Goal: Communication & Community: Answer question/provide support

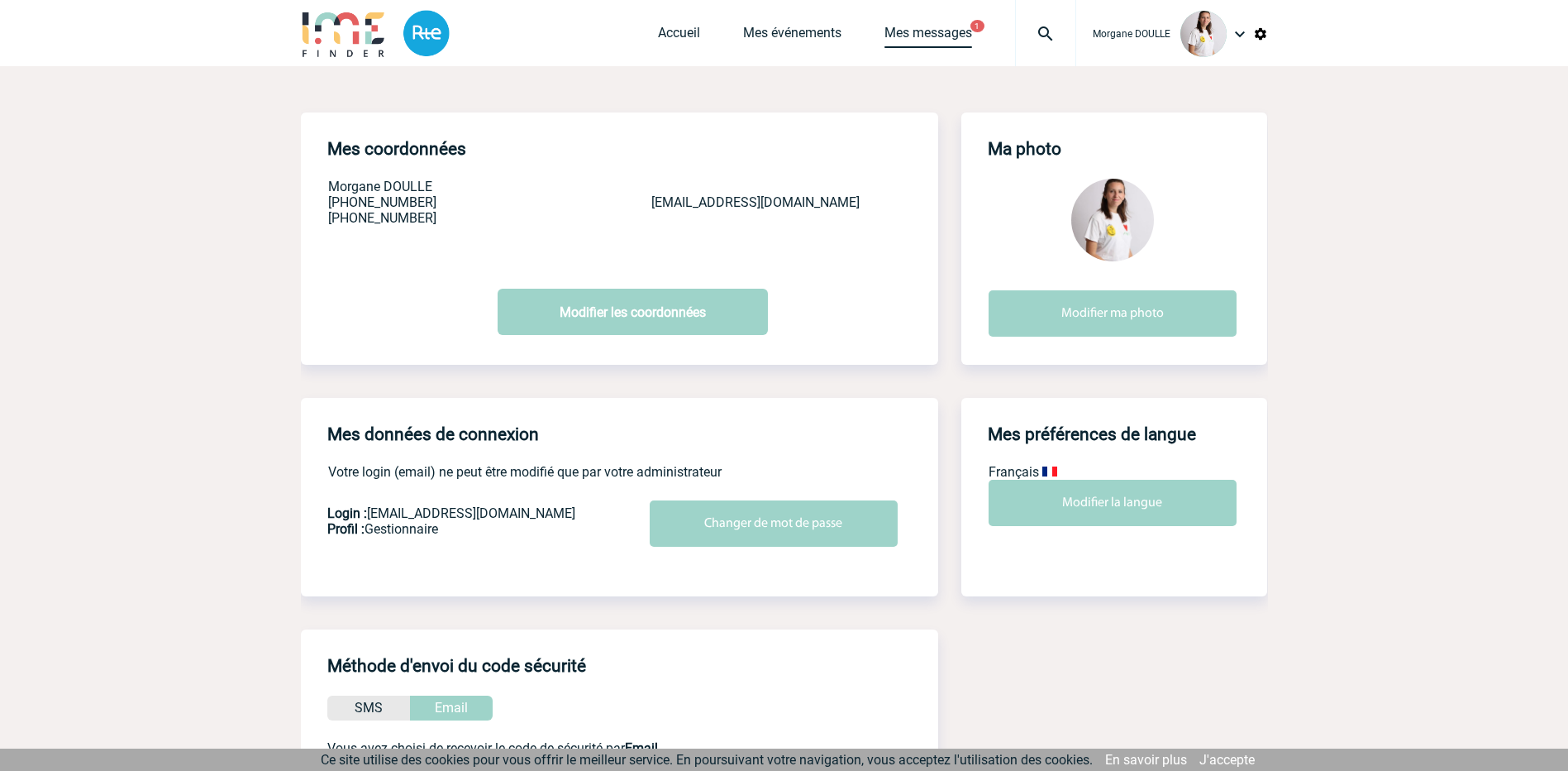
click at [927, 38] on link "Mes messages" at bounding box center [928, 37] width 88 height 23
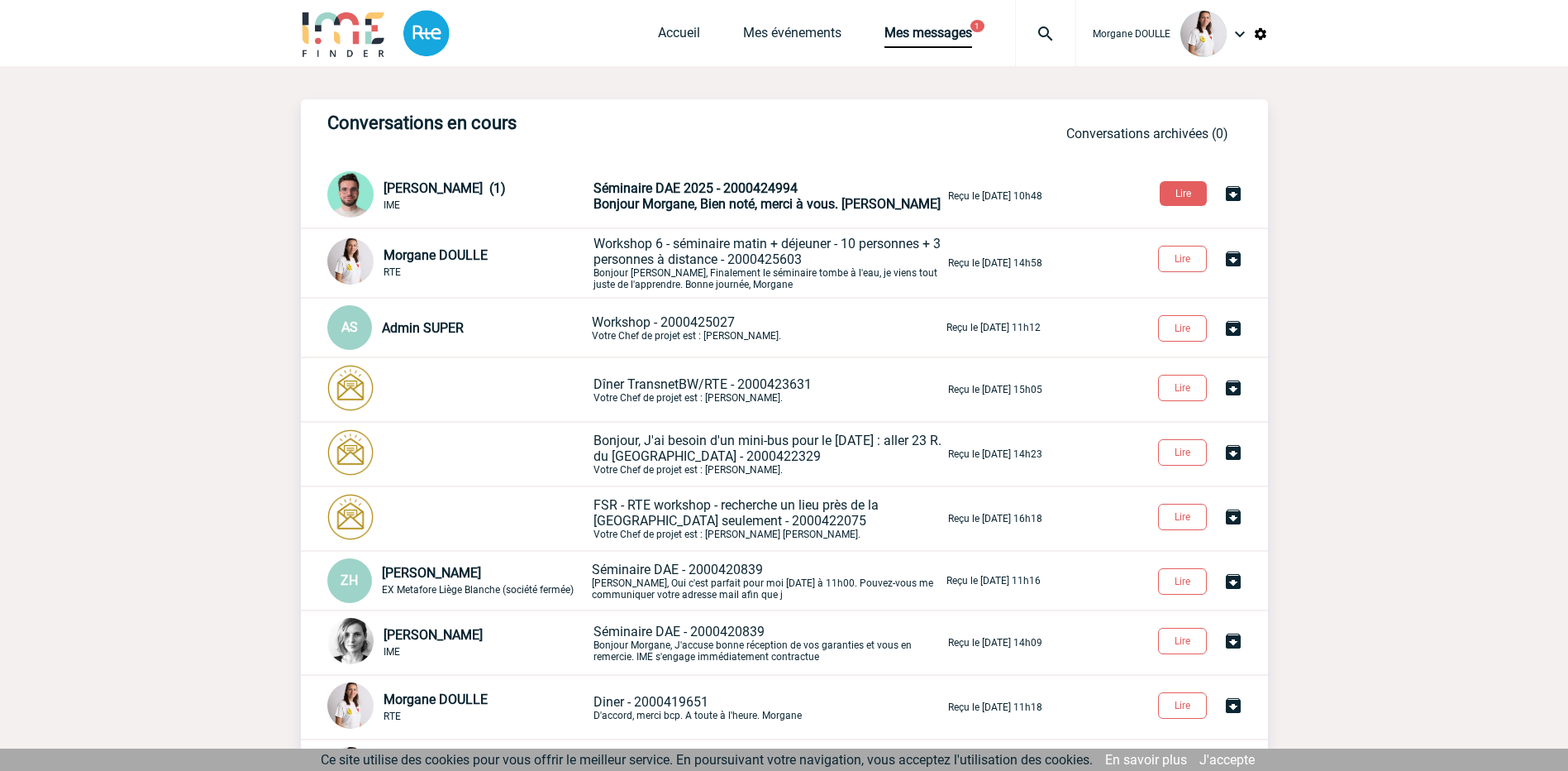
click at [664, 195] on span "Séminaire DAE 2025 - 2000424994" at bounding box center [696, 189] width 204 height 16
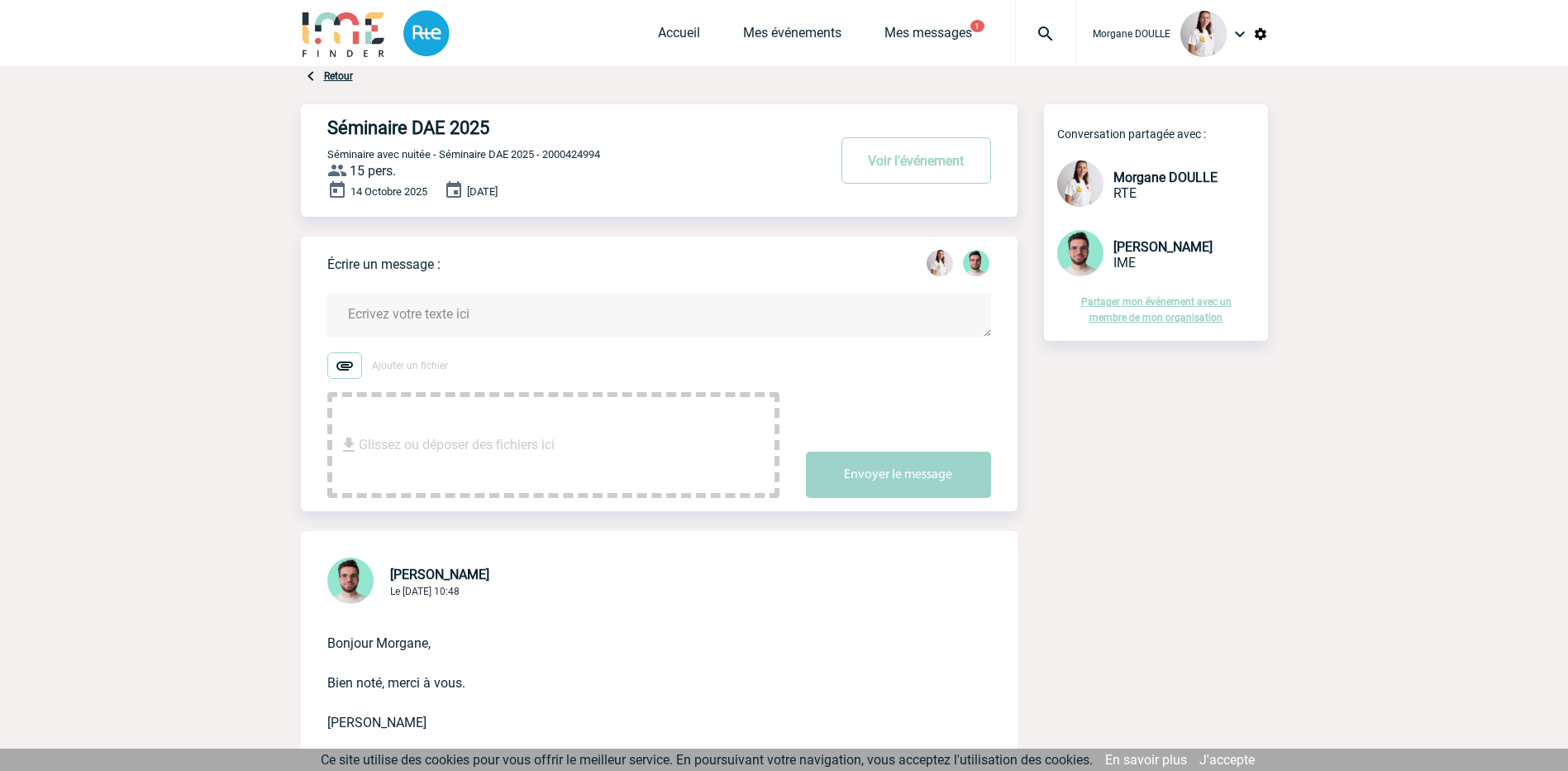
click at [418, 317] on textarea at bounding box center [659, 314] width 663 height 44
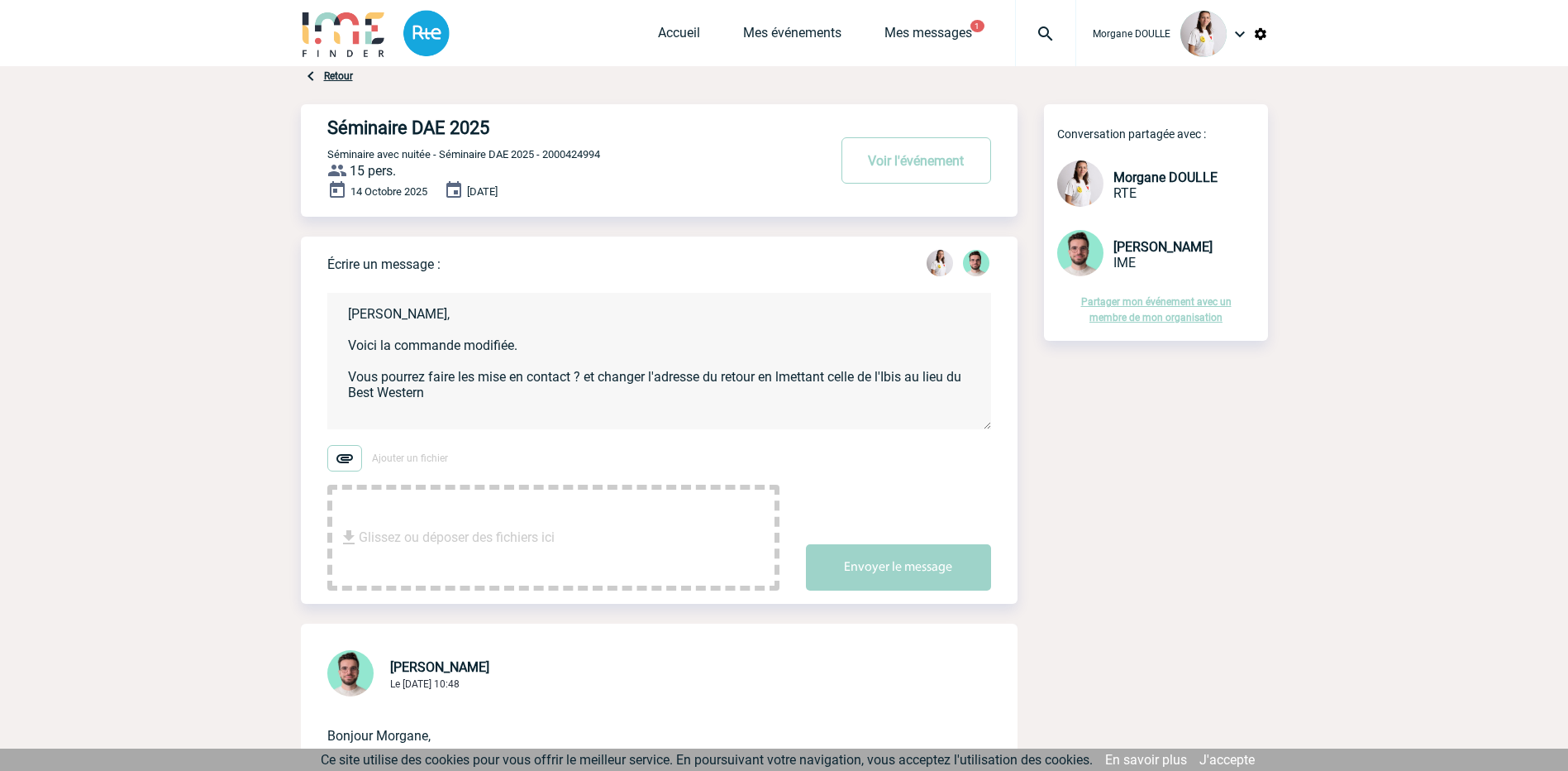
click at [784, 376] on textarea "Benjamin, Voici la commande modifiée. Vous pourrez faire les mise en contact ? …" at bounding box center [659, 361] width 663 height 137
drag, startPoint x: 469, startPoint y: 395, endPoint x: 461, endPoint y: 392, distance: 8.5
click at [468, 395] on textarea "Benjamin, Voici la commande modifiée. Vous pourrez faire les mise en contact ? …" at bounding box center [659, 361] width 663 height 137
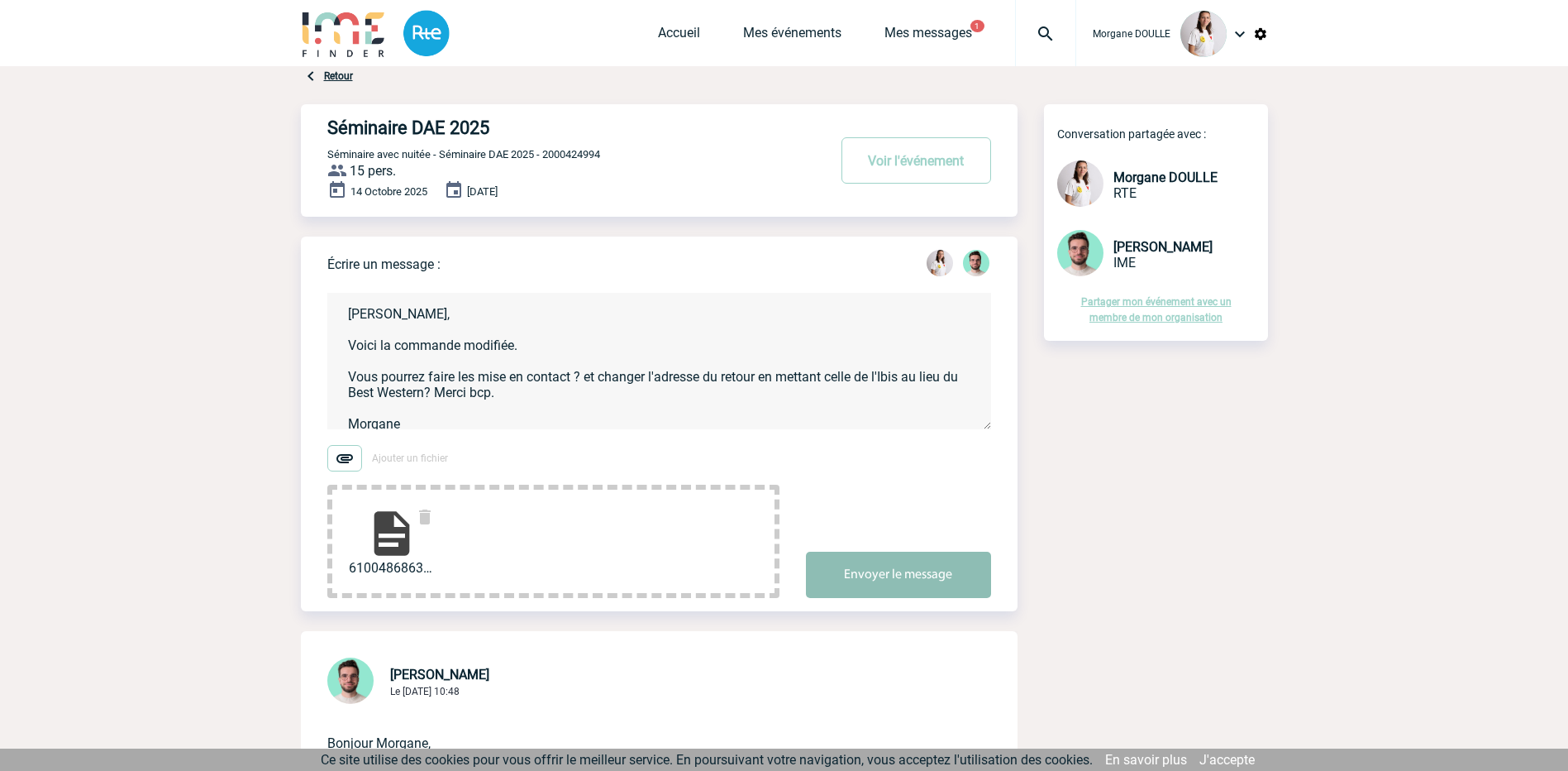
type textarea "Benjamin, Voici la commande modifiée. Vous pourrez faire les mise en contact ? …"
click at [879, 569] on button "Envoyer le message" at bounding box center [898, 574] width 185 height 46
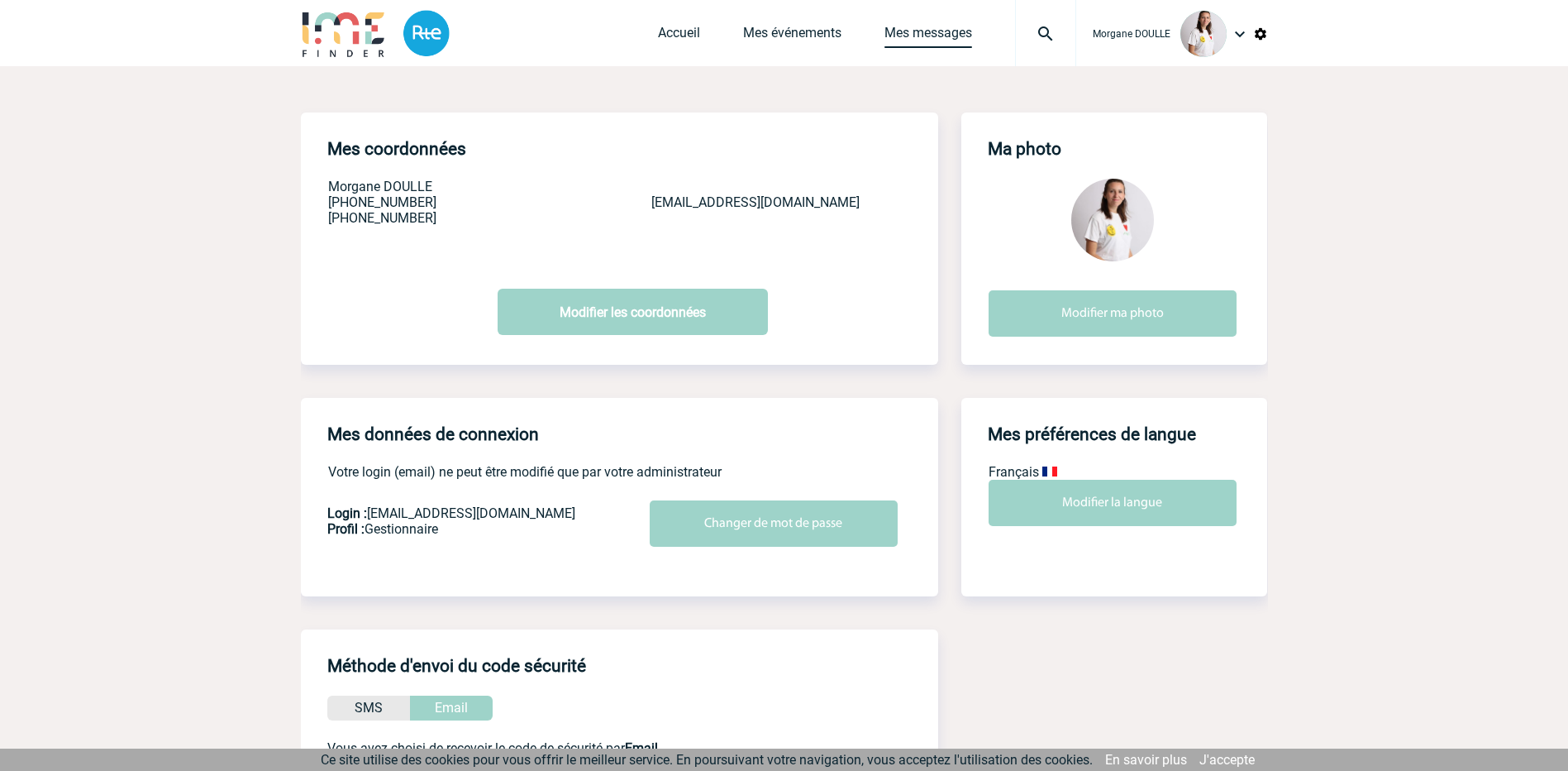
click at [922, 30] on link "Mes messages" at bounding box center [928, 37] width 88 height 23
